Goal: Find contact information: Find contact information

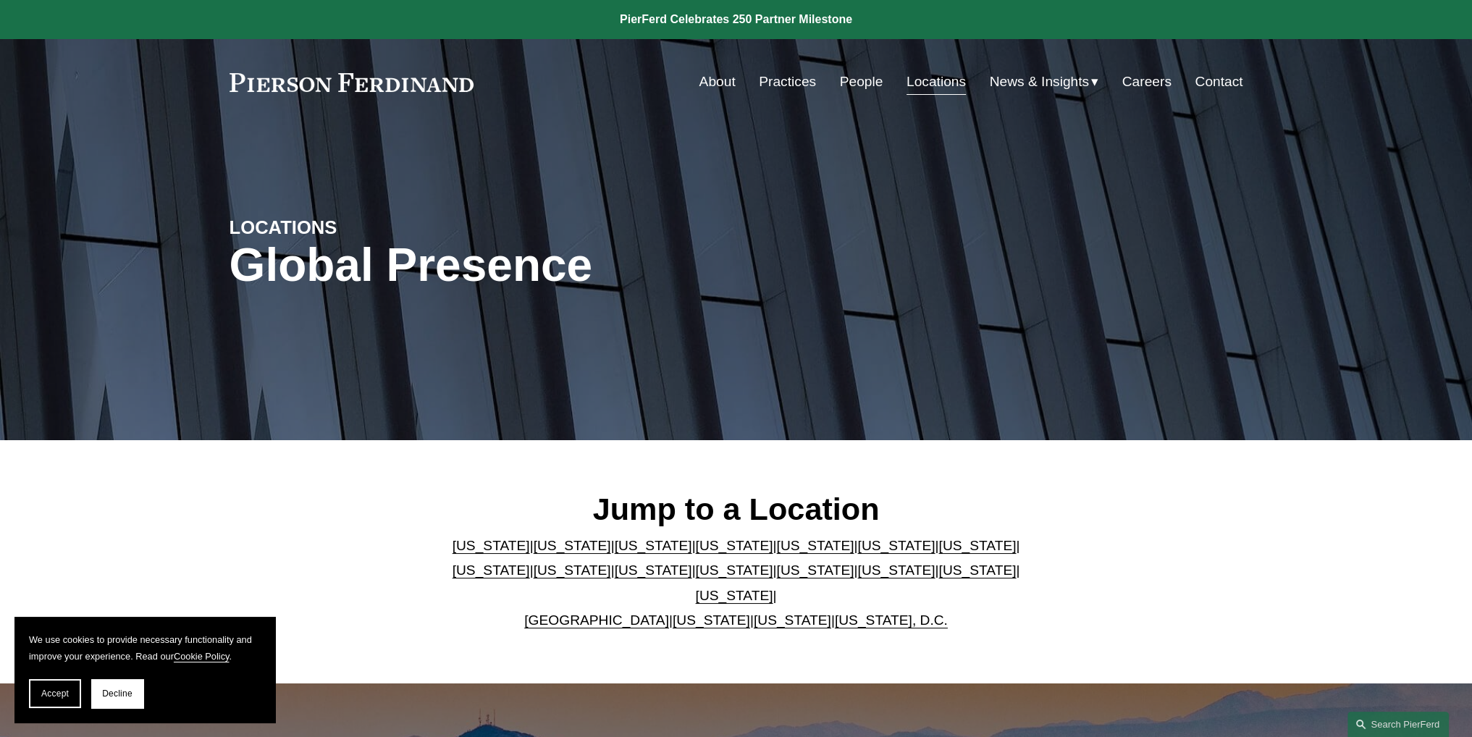
click at [857, 553] on link "[US_STATE]" at bounding box center [895, 545] width 77 height 15
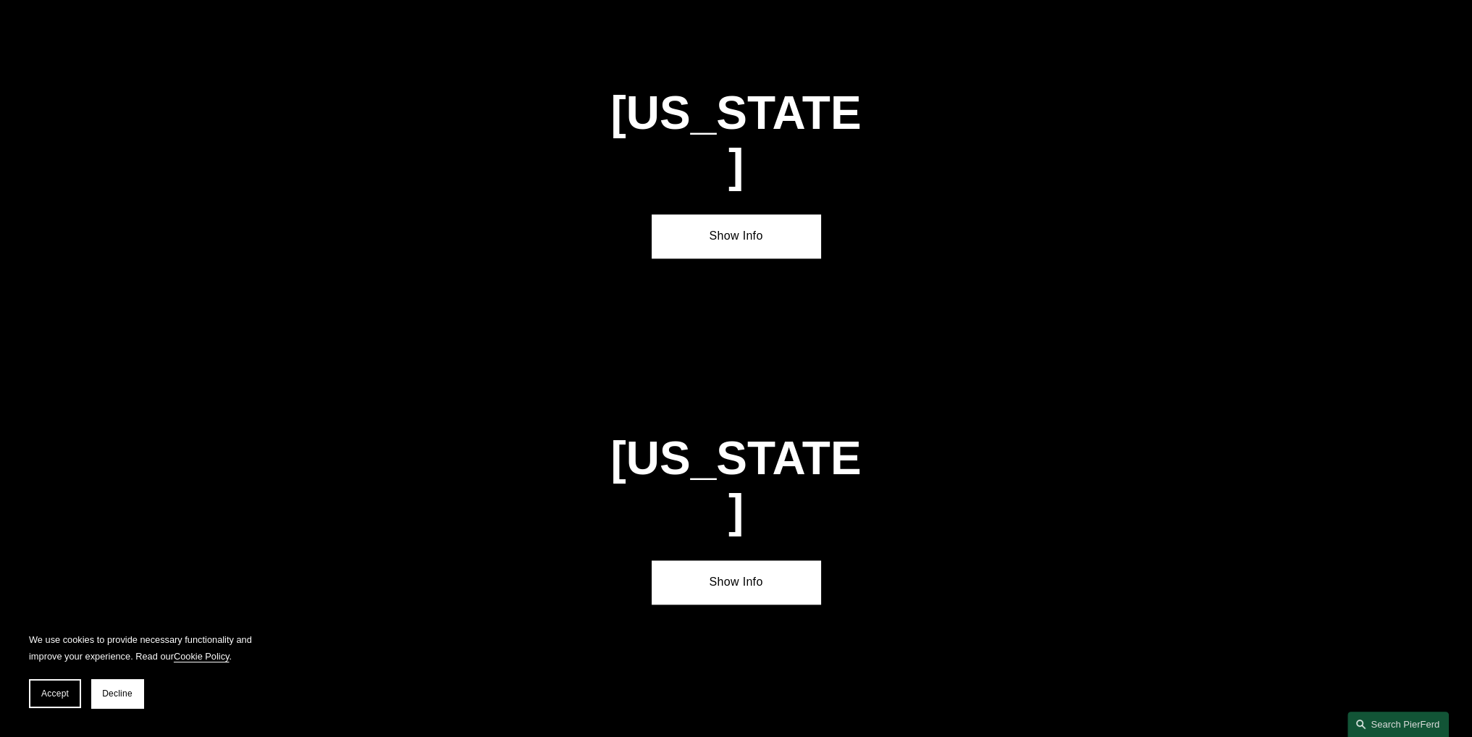
scroll to position [2210, 0]
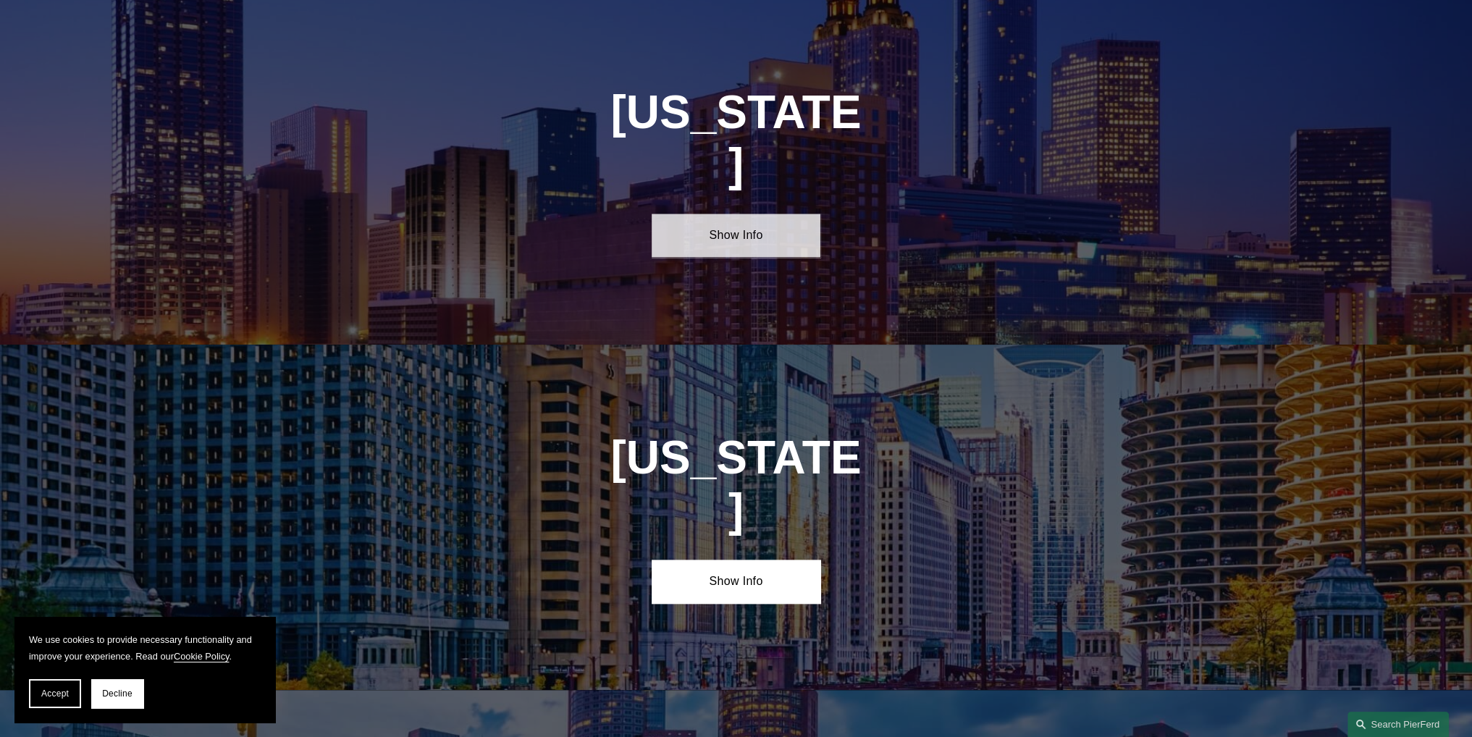
click at [753, 214] on link "Show Info" at bounding box center [736, 235] width 169 height 43
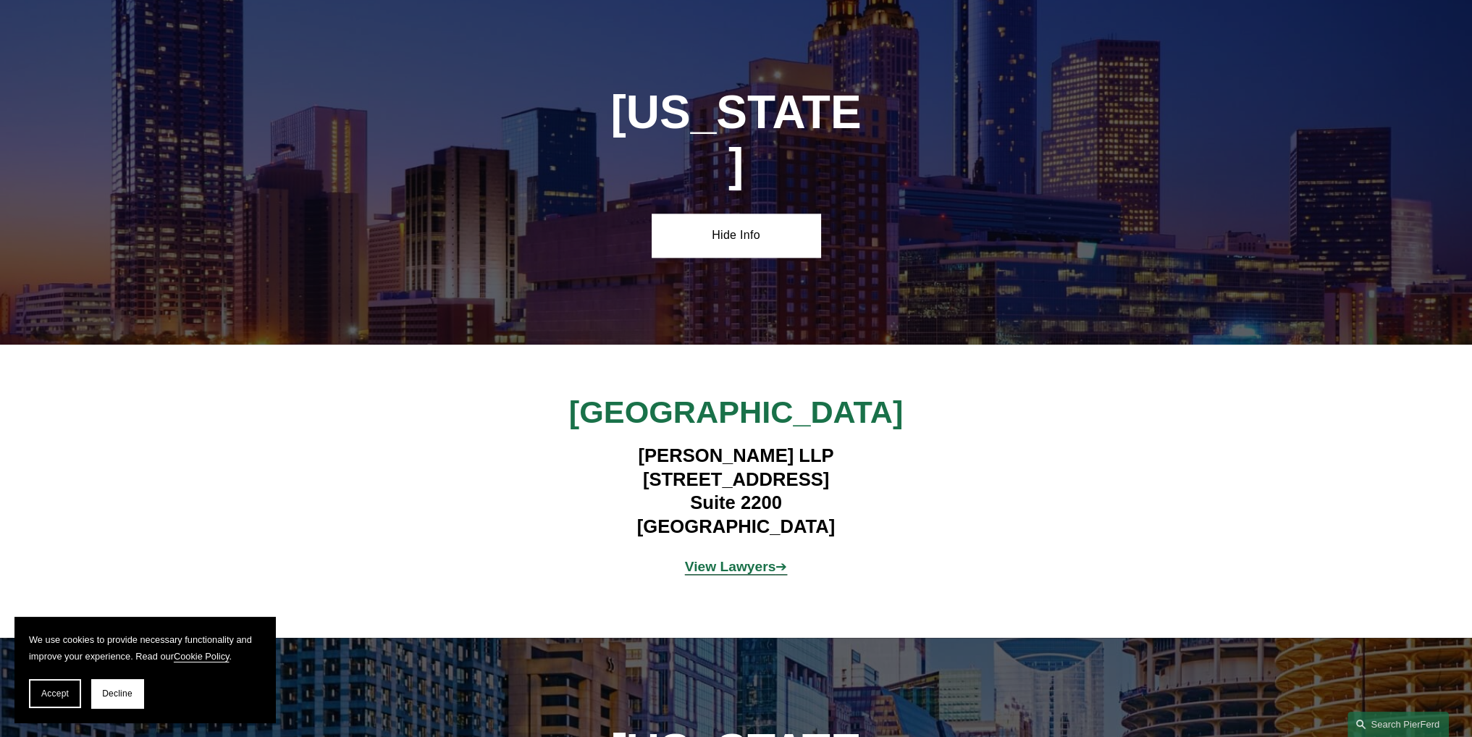
click at [736, 559] on strong "View Lawyers" at bounding box center [730, 566] width 91 height 15
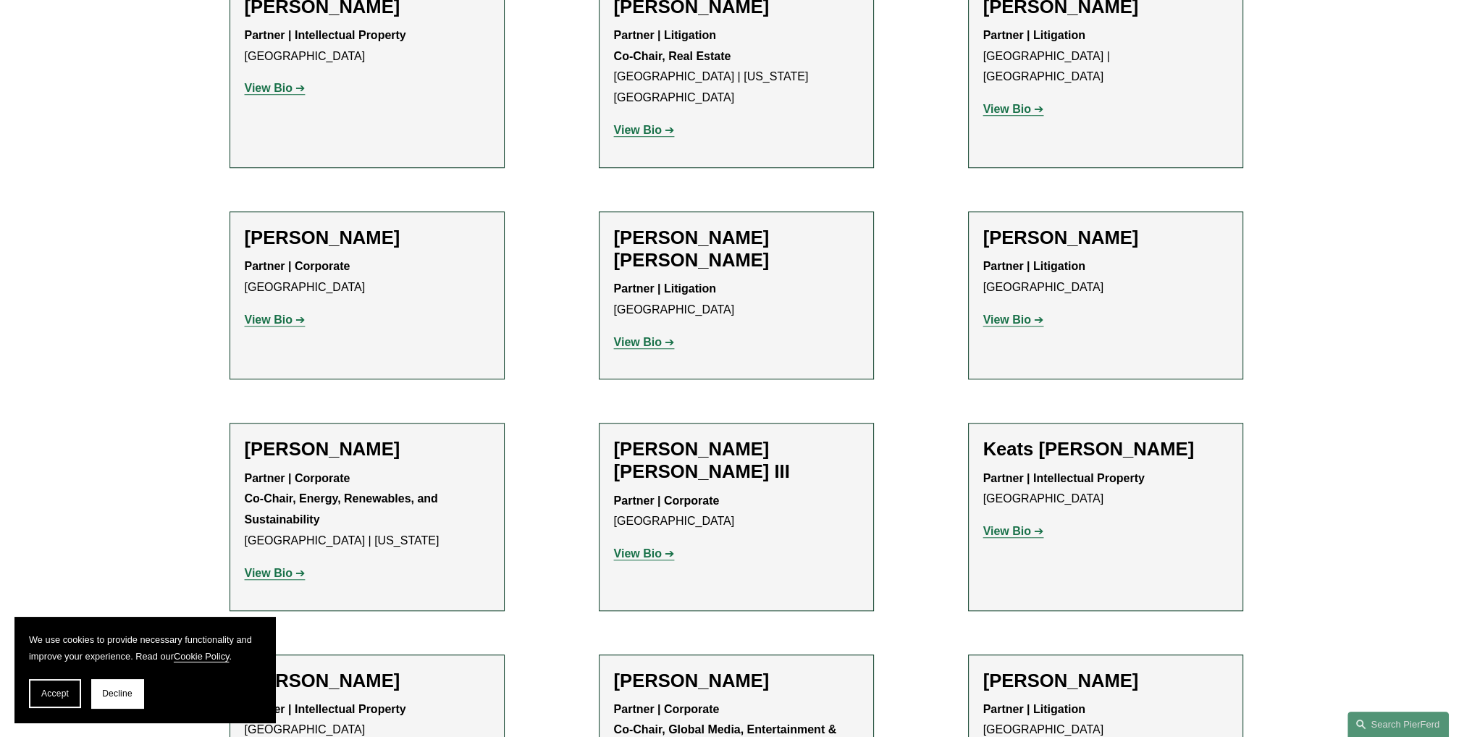
scroll to position [1593, 0]
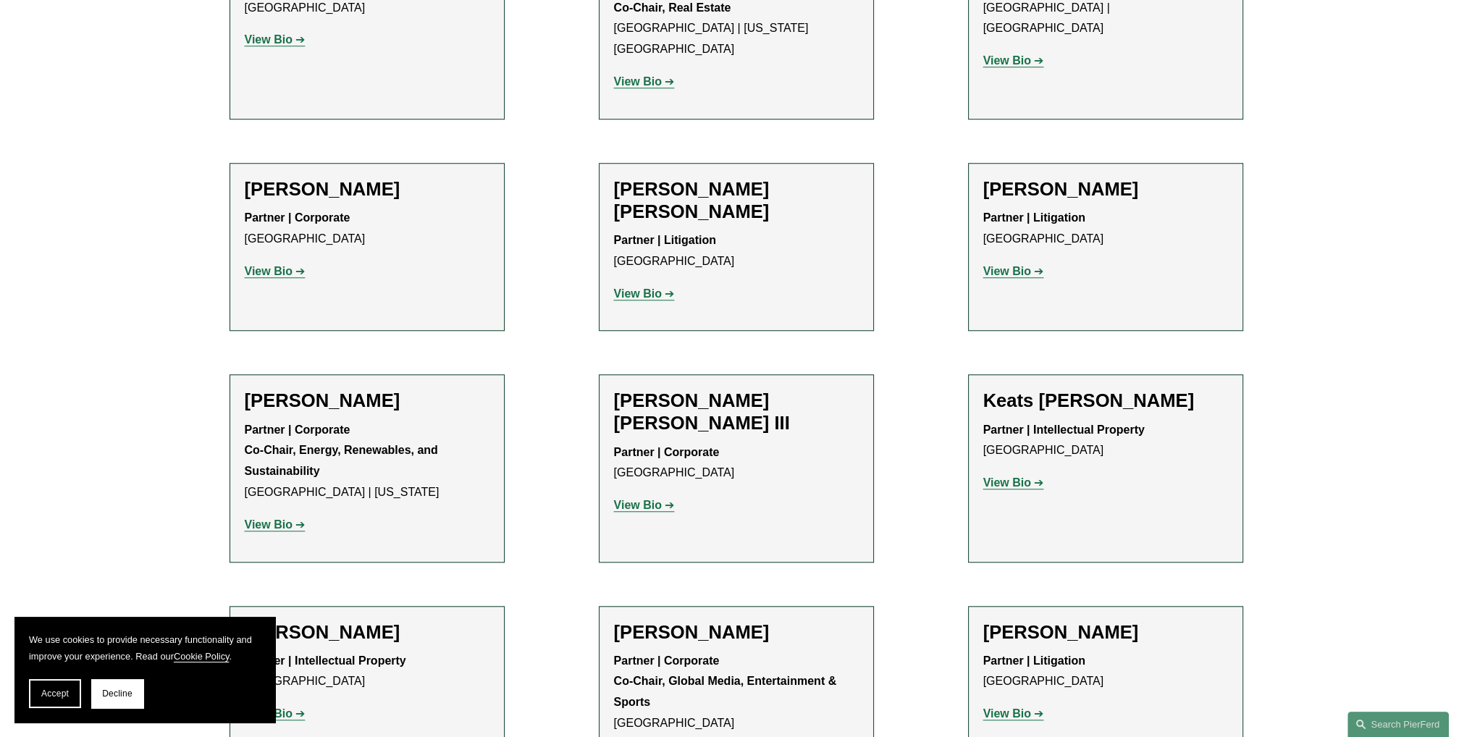
click at [1021, 265] on strong "View Bio" at bounding box center [1007, 271] width 48 height 12
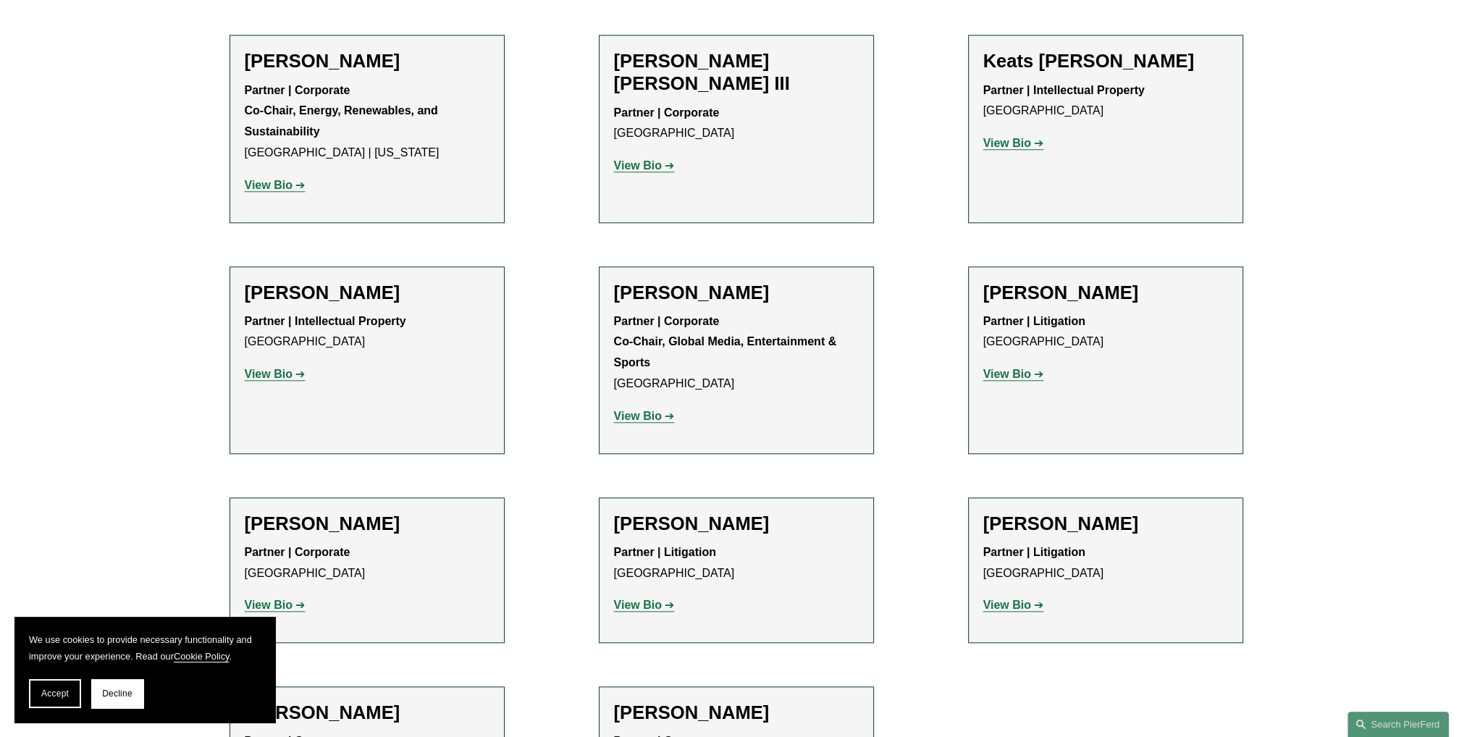
scroll to position [1955, 0]
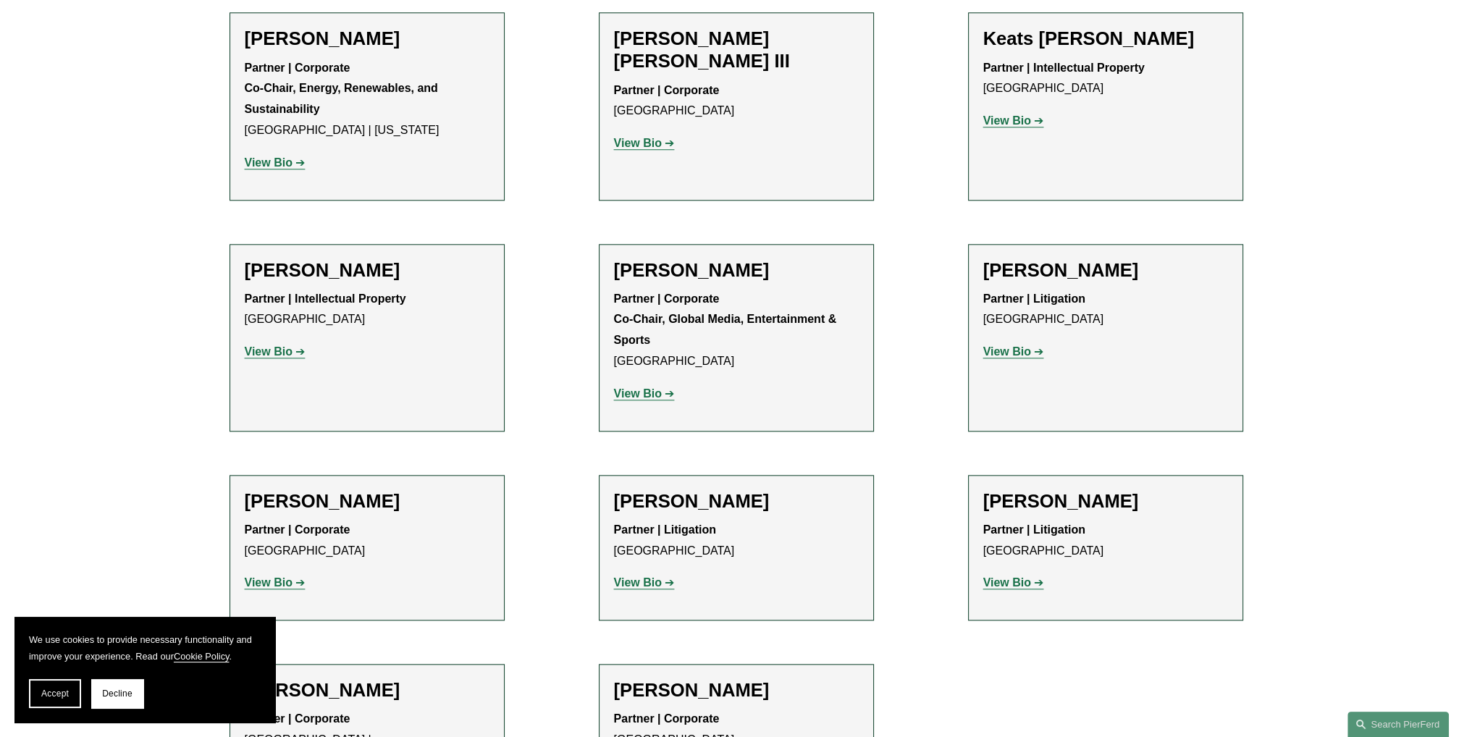
click at [274, 576] on strong "View Bio" at bounding box center [269, 582] width 48 height 12
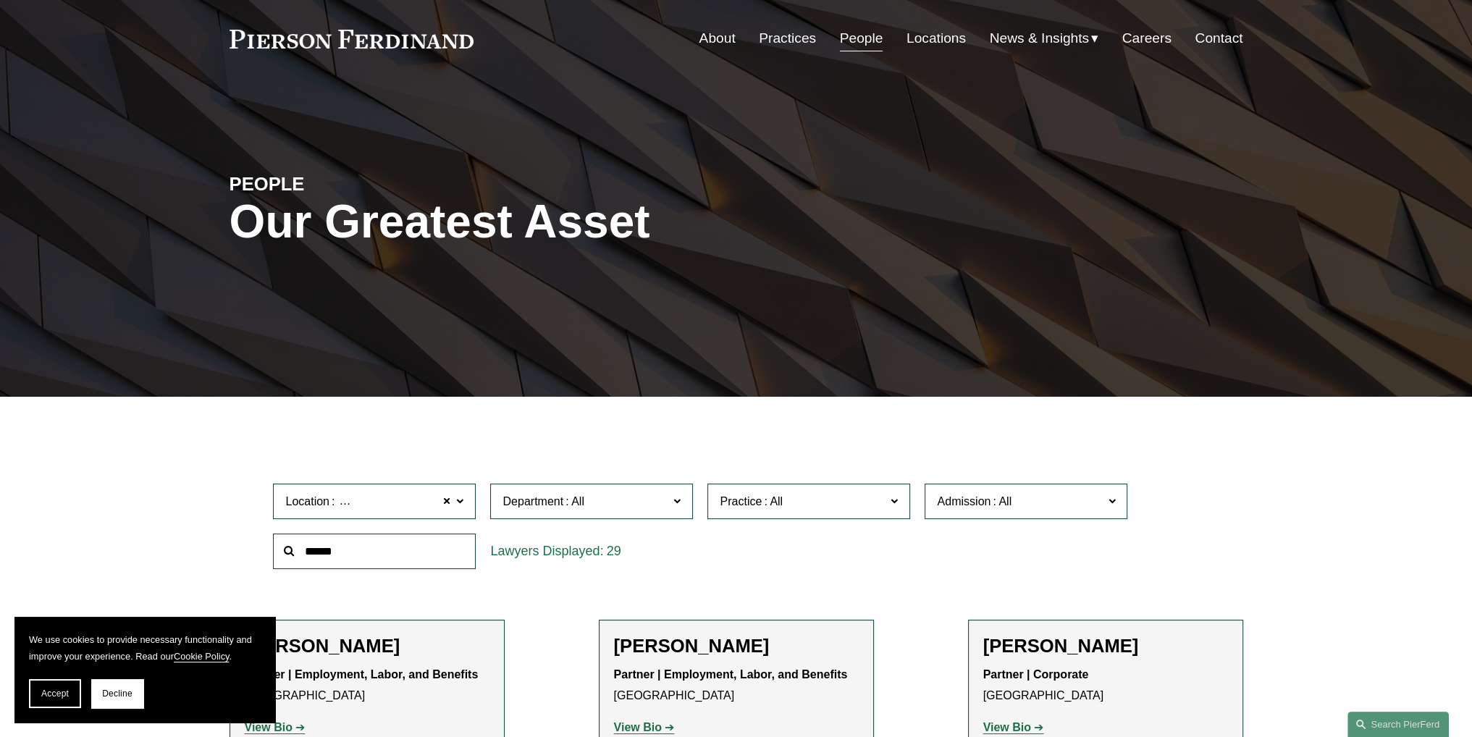
scroll to position [0, 0]
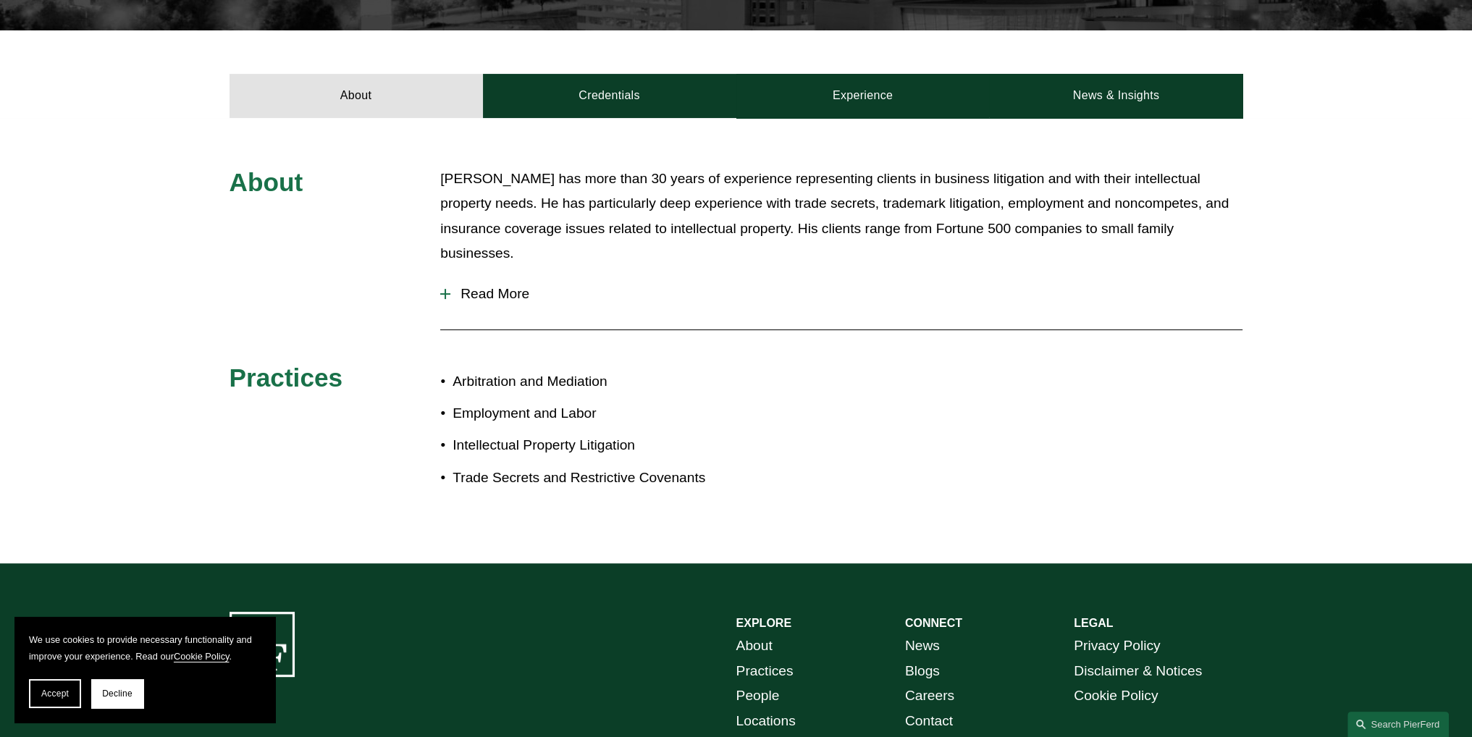
scroll to position [434, 0]
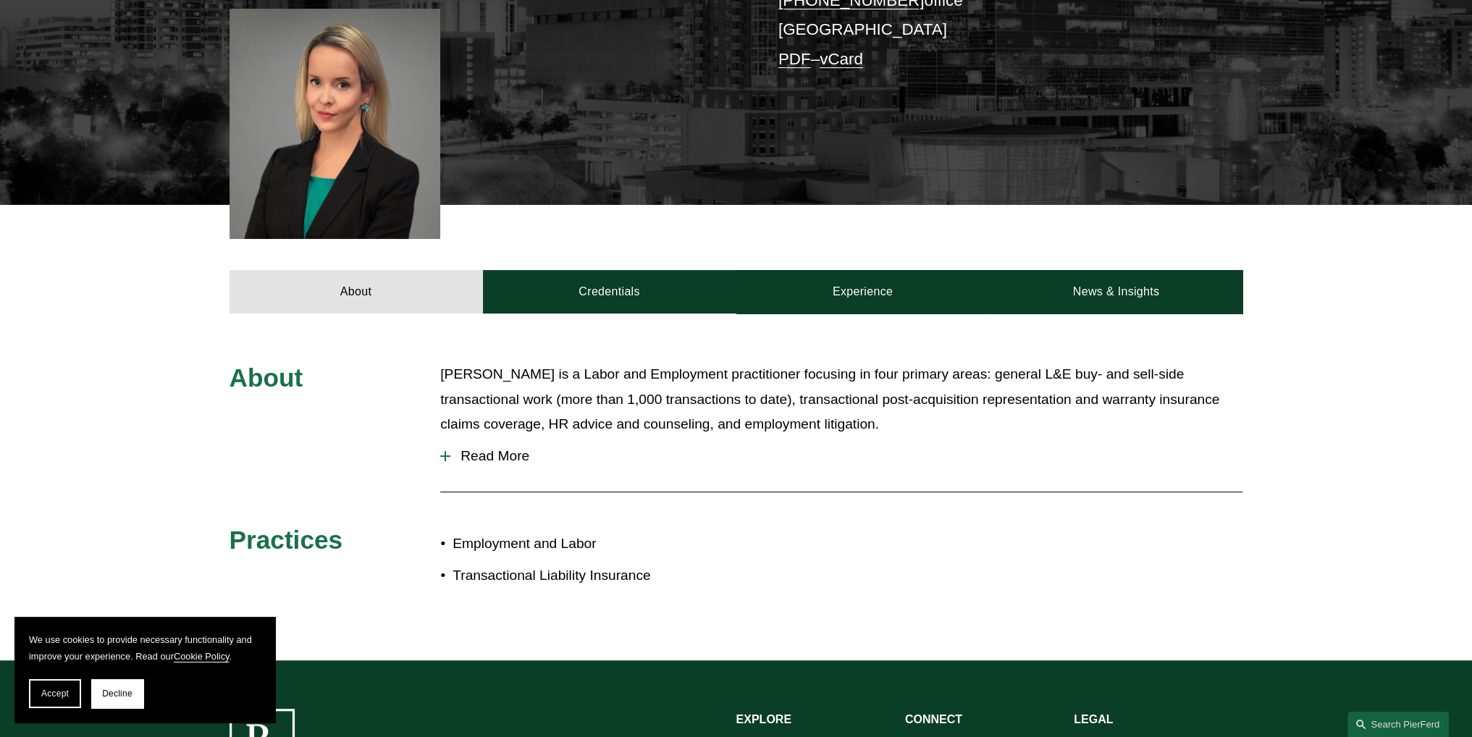
scroll to position [362, 0]
